Goal: Book appointment/travel/reservation

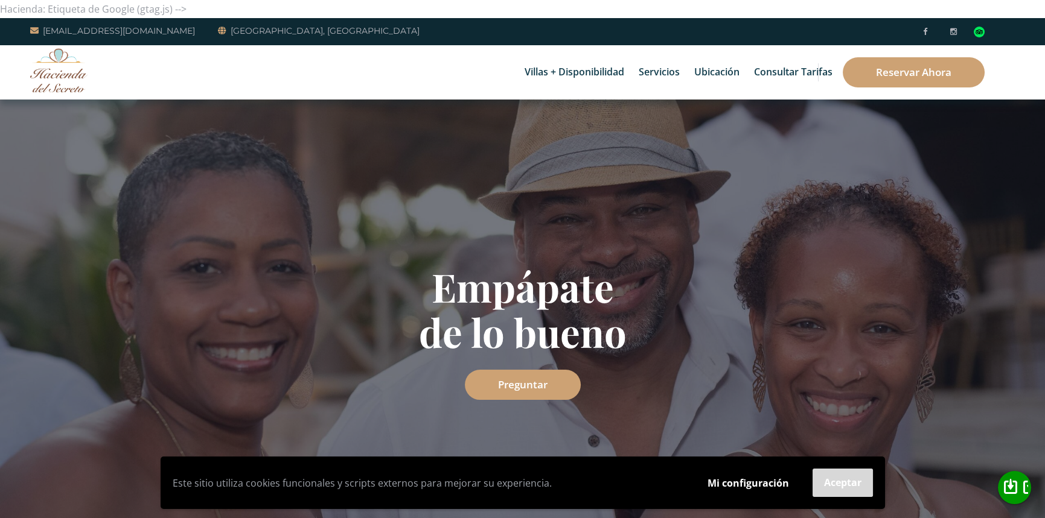
click at [832, 491] on button "Aceptar" at bounding box center [842, 483] width 60 height 28
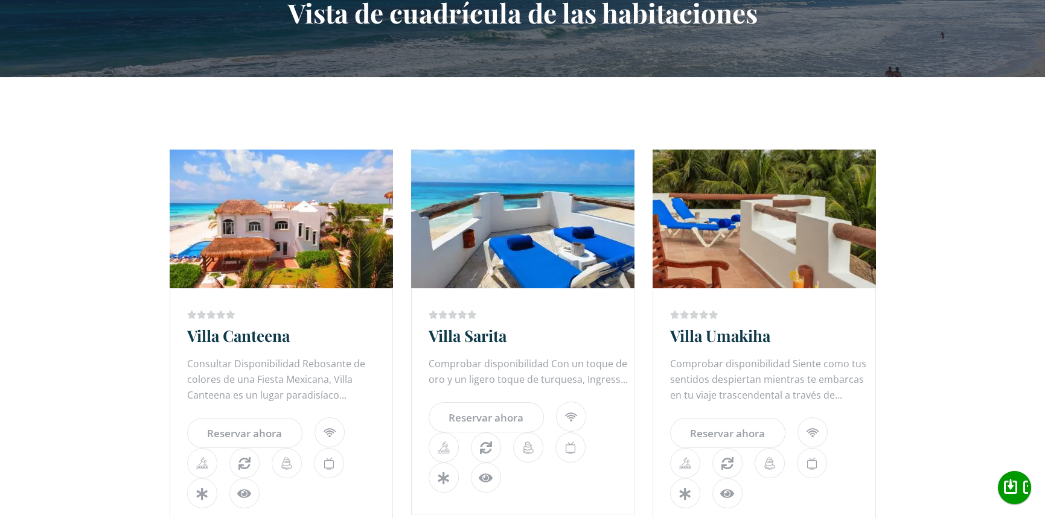
scroll to position [60, 0]
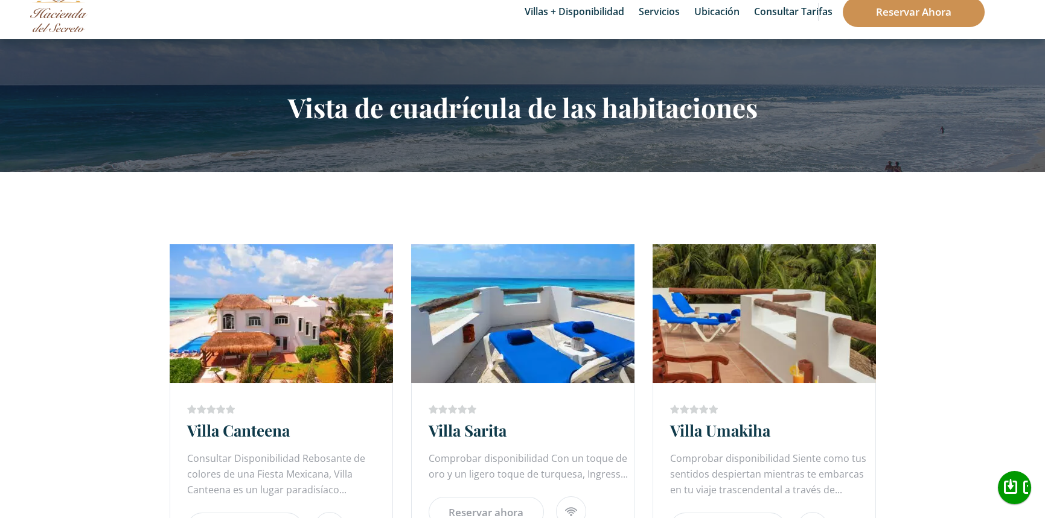
click at [911, 10] on font "Reservar ahora" at bounding box center [913, 12] width 75 height 14
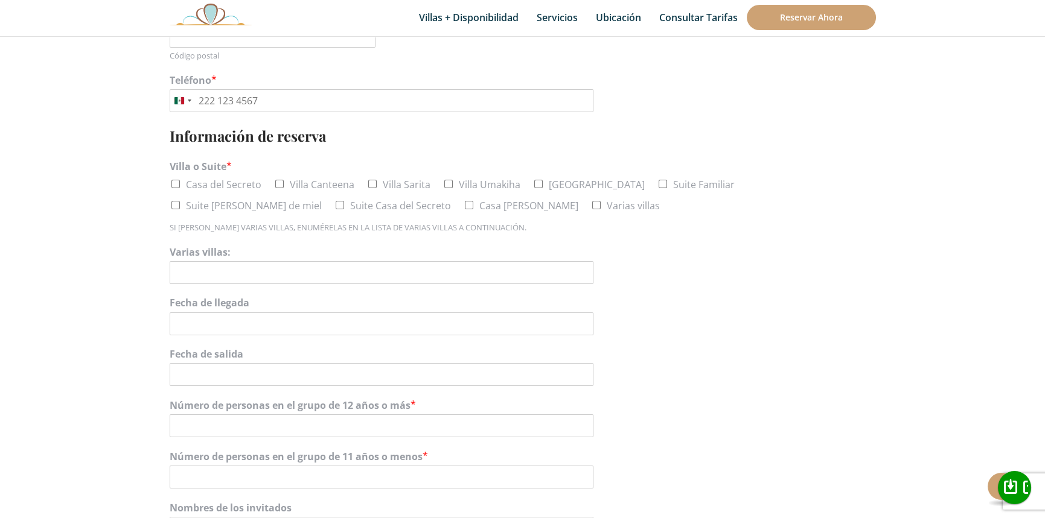
scroll to position [60, 0]
